Goal: Information Seeking & Learning: Learn about a topic

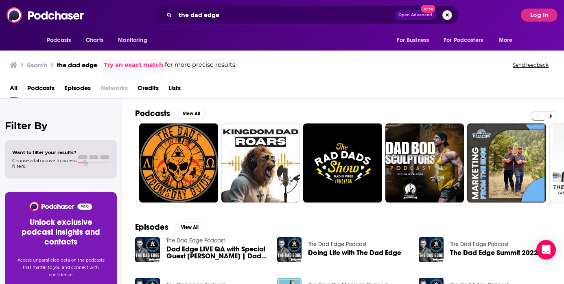
click at [443, 18] on button "Search podcasts, credits, & more..." at bounding box center [448, 15] width 10 height 10
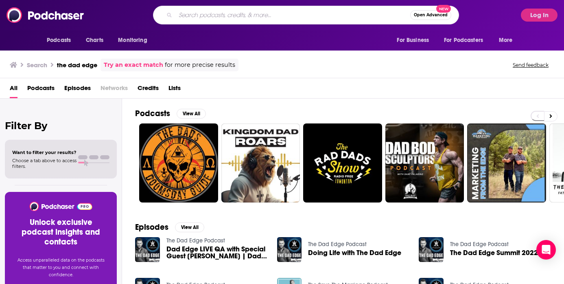
click at [276, 16] on input "Search podcasts, credits, & more..." at bounding box center [293, 15] width 235 height 13
type input "[PERSON_NAME]"
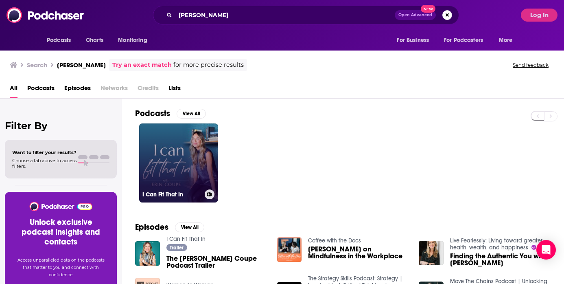
click at [178, 145] on link "I Can Fit That In" at bounding box center [178, 162] width 79 height 79
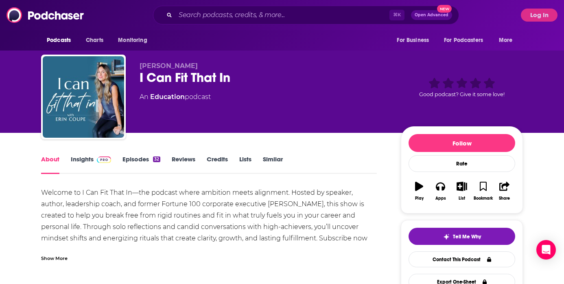
click at [90, 161] on link "Insights" at bounding box center [91, 164] width 40 height 19
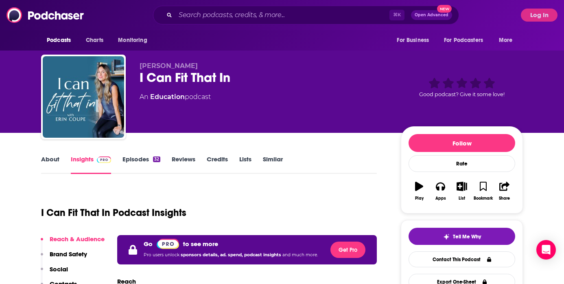
click at [529, 24] on div "Podcasts Charts Monitoring ⌘ K Open Advanced New For Business For Podcasters Mo…" at bounding box center [282, 15] width 564 height 30
click at [529, 19] on button "Log In" at bounding box center [539, 15] width 37 height 13
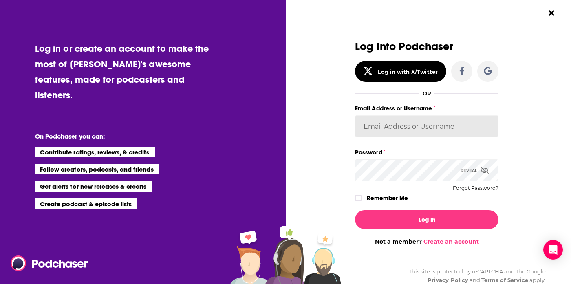
click at [371, 124] on input "Email Address or Username" at bounding box center [426, 126] width 143 height 22
type input "[EMAIL_ADDRESS][DOMAIN_NAME]"
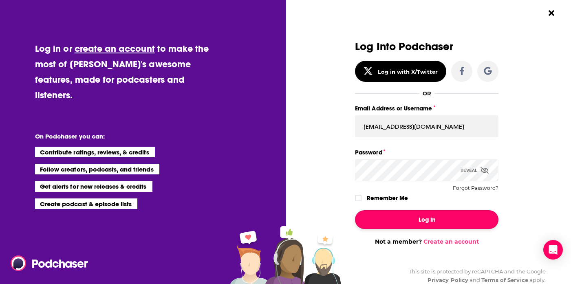
click at [412, 214] on button "Log In" at bounding box center [426, 219] width 143 height 19
